Goal: Download file/media

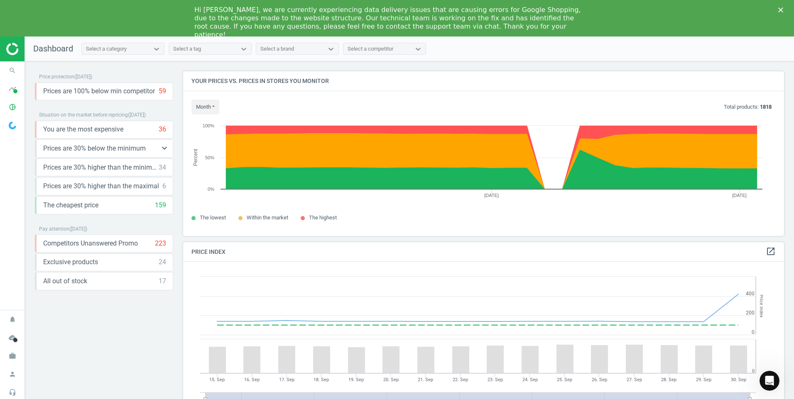
scroll to position [204, 607]
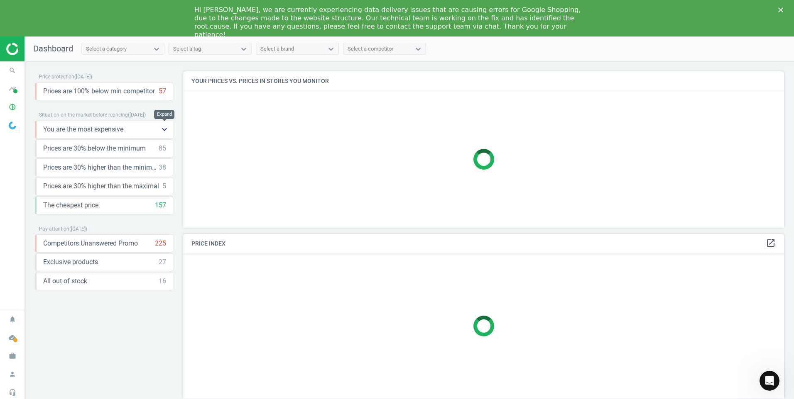
scroll to position [177, 607]
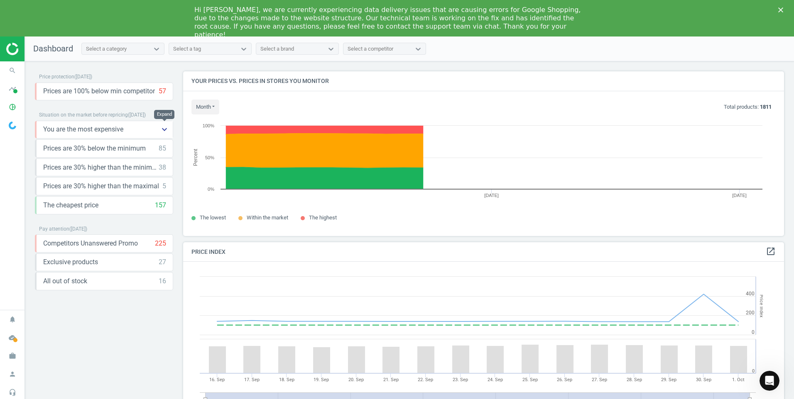
click at [164, 130] on icon "keyboard_arrow_down" at bounding box center [164, 130] width 10 height 10
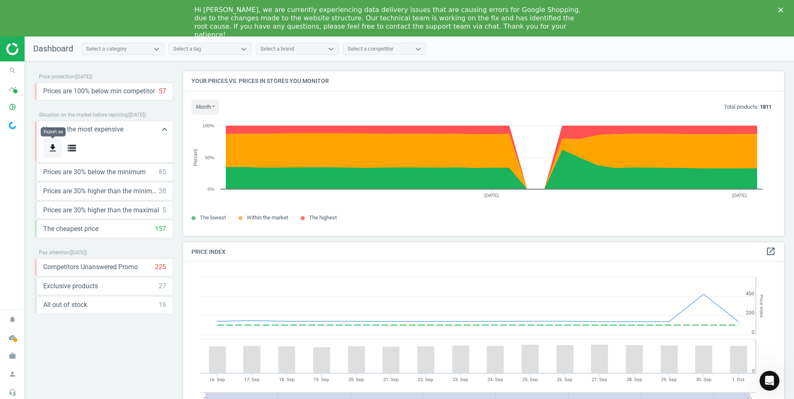
click at [56, 147] on icon "get_app" at bounding box center [53, 148] width 10 height 10
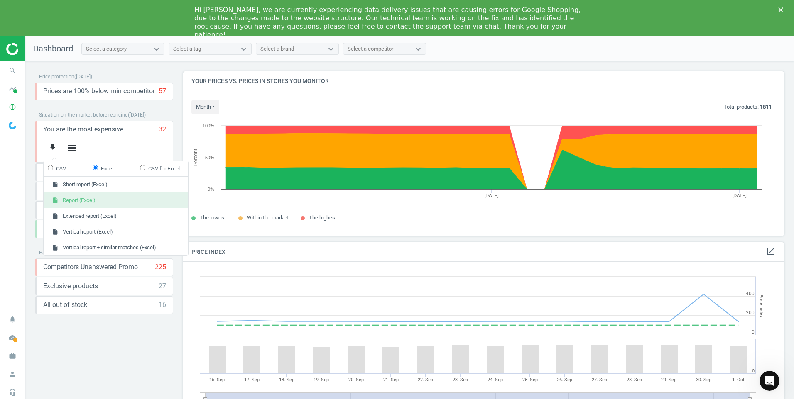
click at [79, 200] on button "insert_drive_file Report (Excel)" at bounding box center [116, 201] width 144 height 16
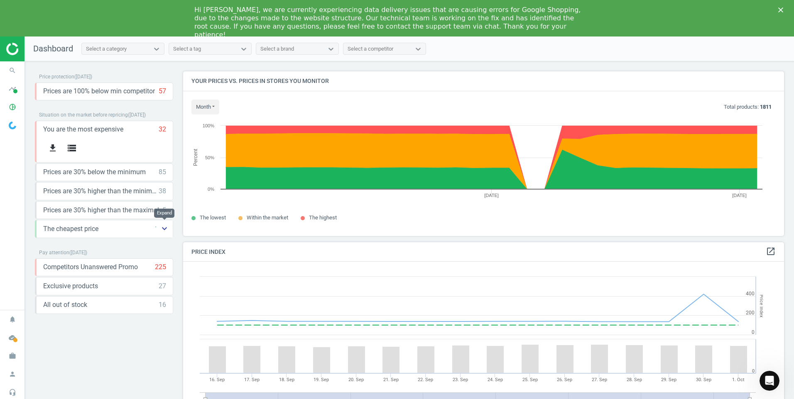
click at [165, 228] on icon "keyboard_arrow_down" at bounding box center [164, 229] width 10 height 10
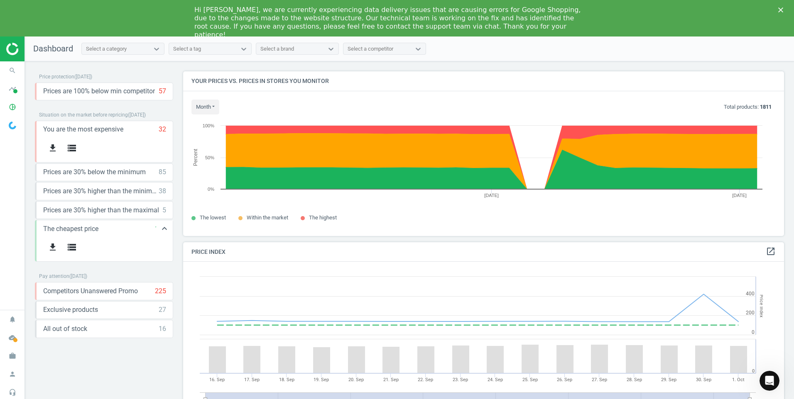
click at [73, 232] on span "The cheapest price" at bounding box center [70, 229] width 55 height 9
click at [54, 244] on icon "get_app" at bounding box center [53, 247] width 10 height 10
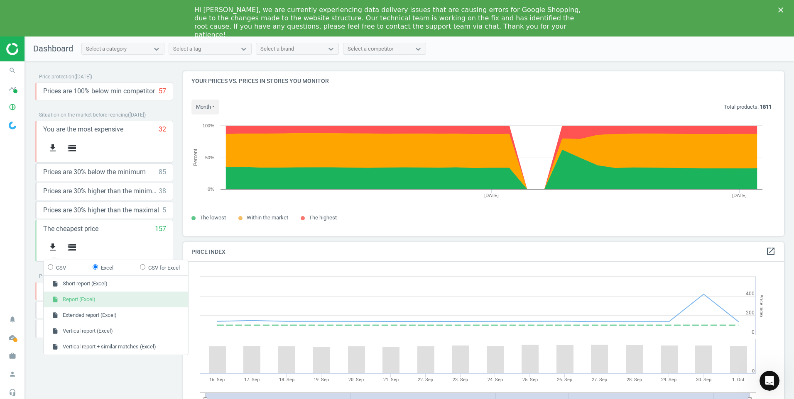
click at [80, 296] on button "insert_drive_file Report (Excel)" at bounding box center [116, 300] width 144 height 16
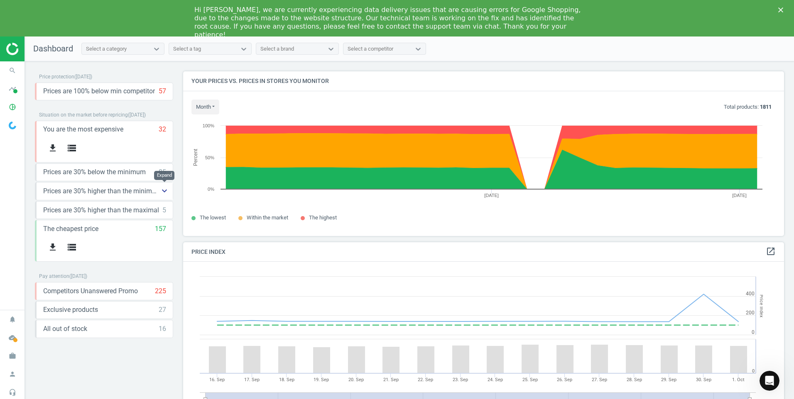
click at [164, 190] on icon "keyboard_arrow_down" at bounding box center [164, 191] width 10 height 10
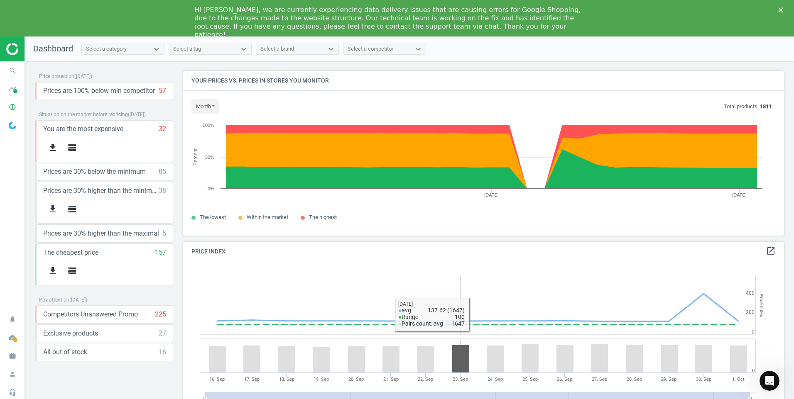
scroll to position [0, 0]
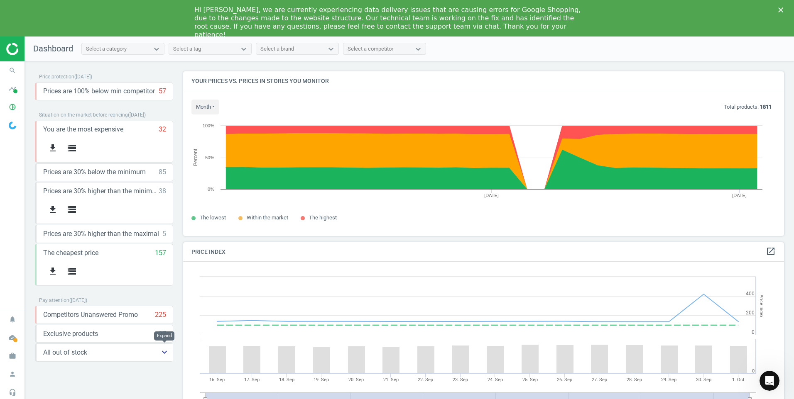
click at [163, 350] on icon "keyboard_arrow_down" at bounding box center [164, 352] width 10 height 10
click at [11, 68] on icon "search" at bounding box center [13, 71] width 16 height 16
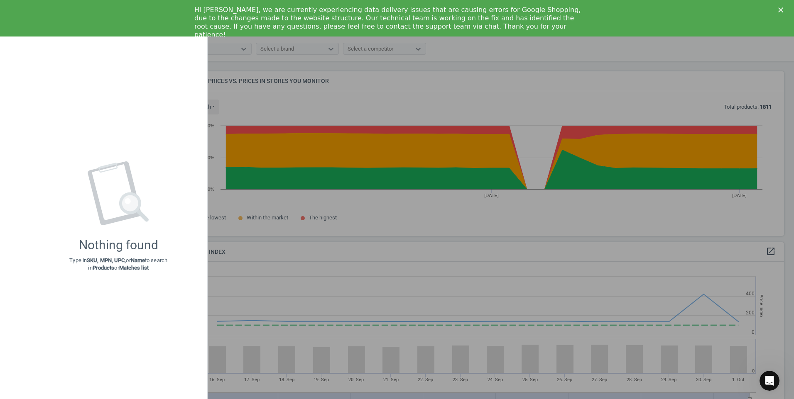
drag, startPoint x: 347, startPoint y: 100, endPoint x: 343, endPoint y: 97, distance: 5.2
click at [347, 99] on div at bounding box center [397, 199] width 794 height 399
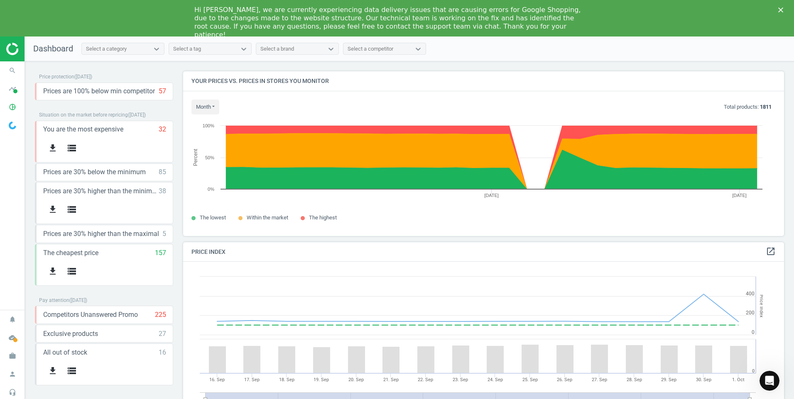
click at [49, 46] on span "Dashboard" at bounding box center [53, 49] width 40 height 10
click at [156, 48] on icon at bounding box center [156, 49] width 8 height 8
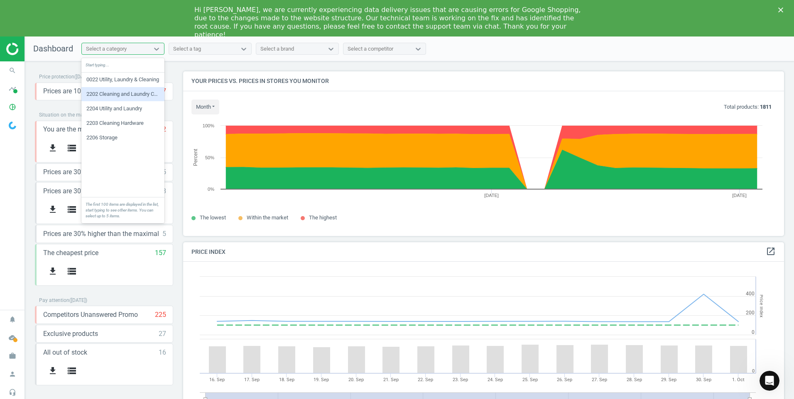
click at [130, 94] on div "2202 Cleaning and Laundry Consumable" at bounding box center [122, 94] width 83 height 14
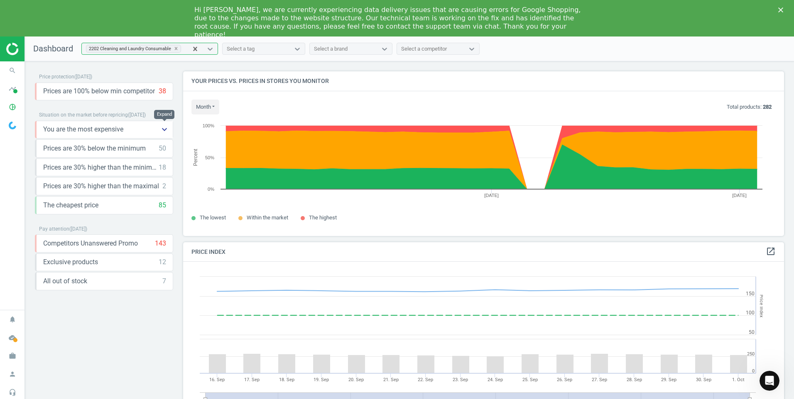
click at [165, 132] on icon "keyboard_arrow_down" at bounding box center [164, 130] width 10 height 10
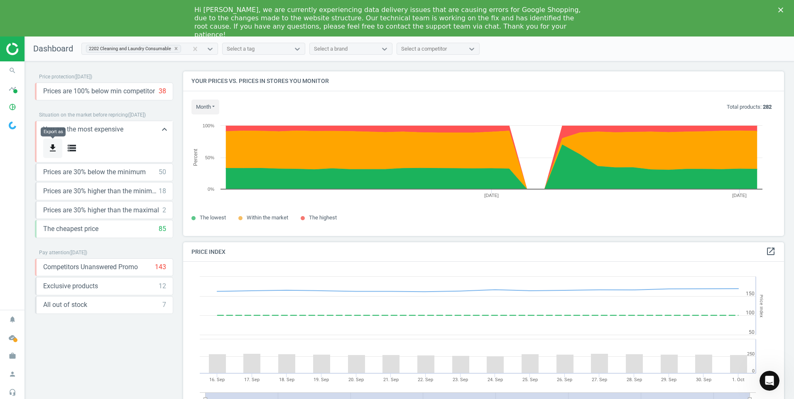
click at [54, 152] on icon "get_app" at bounding box center [53, 148] width 10 height 10
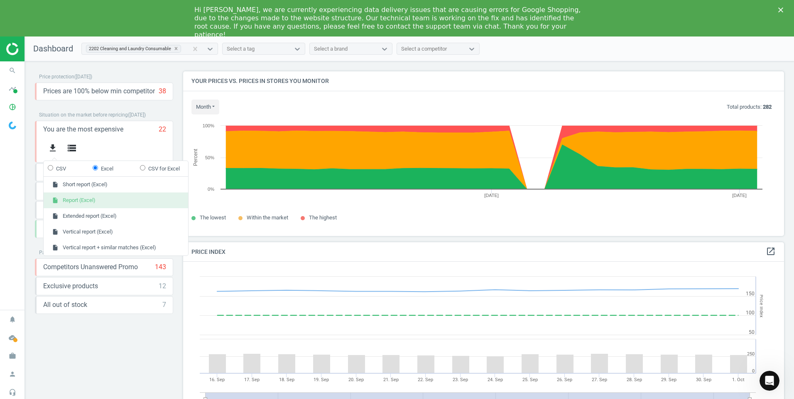
click at [81, 197] on button "insert_drive_file Report (Excel)" at bounding box center [116, 201] width 144 height 16
